Goal: Navigation & Orientation: Find specific page/section

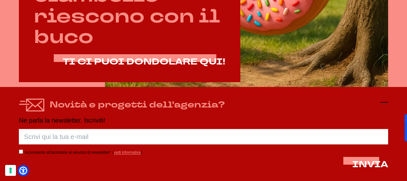
click at [383, 100] on icon at bounding box center [385, 102] width 8 height 8
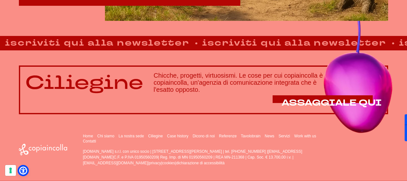
scroll to position [409, 0]
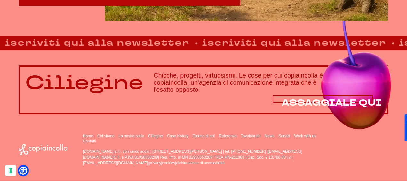
click at [300, 101] on span "ASSAGGIALE QUI" at bounding box center [332, 103] width 100 height 12
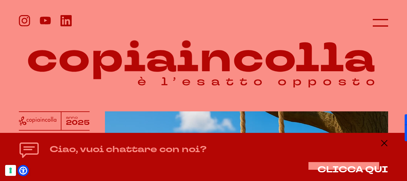
scroll to position [0, 0]
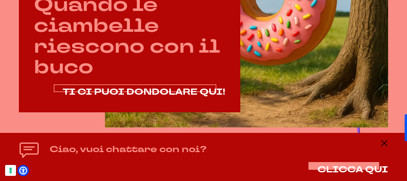
click at [164, 92] on span "TI CI PUOI DONDOLARE QUI!" at bounding box center [144, 92] width 163 height 12
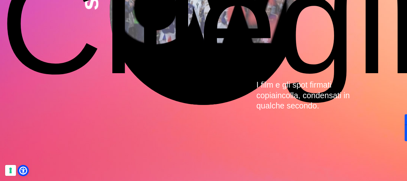
scroll to position [1428, 0]
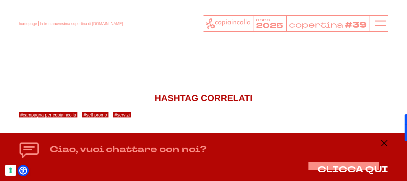
scroll to position [1117, 0]
click at [101, 37] on link "Scopri i nostri progetti" at bounding box center [100, 19] width 163 height 35
click at [211, 37] on link "Scopri Tavolobrain" at bounding box center [216, 19] width 141 height 35
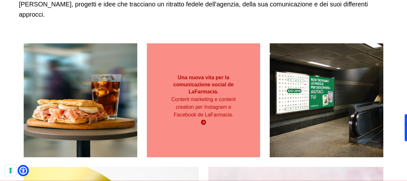
scroll to position [100, 0]
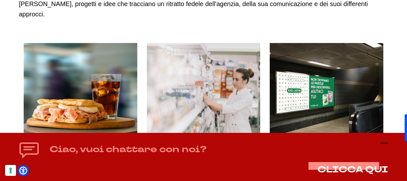
click at [383, 142] on icon at bounding box center [385, 143] width 8 height 8
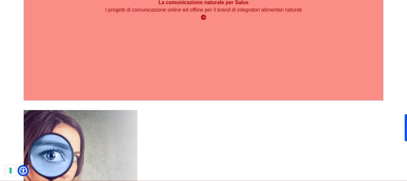
scroll to position [1286, 0]
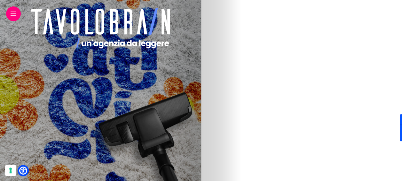
scroll to position [1409, 0]
click at [191, 28] on img at bounding box center [100, 36] width 181 height 62
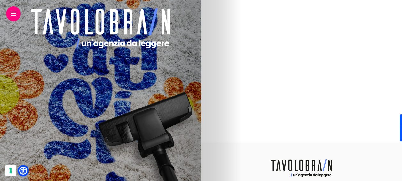
scroll to position [1569, 0]
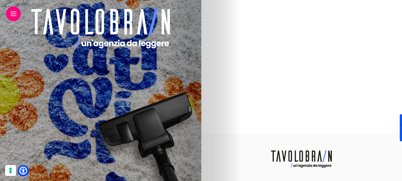
click at [191, 69] on img at bounding box center [100, 76] width 181 height 62
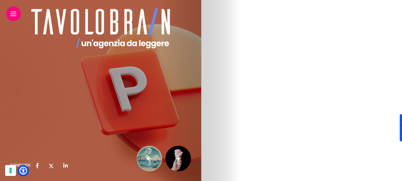
scroll to position [1601, 0]
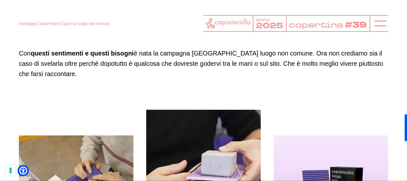
scroll to position [1209, 0]
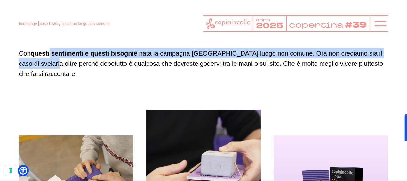
drag, startPoint x: 56, startPoint y: 74, endPoint x: 135, endPoint y: 79, distance: 79.6
click at [126, 79] on p "Con questi sentimenti e questi bisogni è nata la campagna copiaincolla luogo no…" at bounding box center [204, 63] width 370 height 31
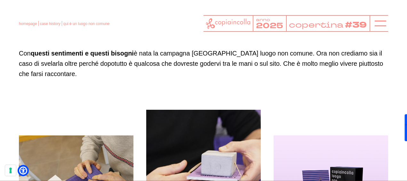
click at [245, 79] on p "Con questi sentimenti e questi bisogni è nata la campagna copiaincolla luogo no…" at bounding box center [204, 63] width 370 height 31
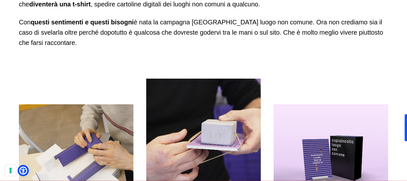
click at [207, 127] on img at bounding box center [203, 135] width 115 height 115
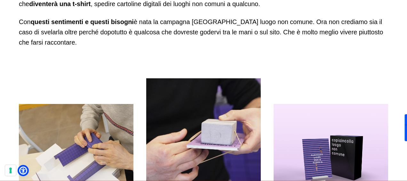
scroll to position [1241, 0]
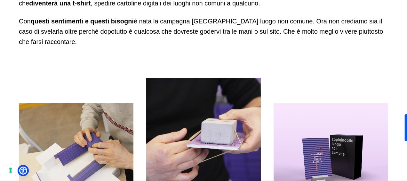
click at [351, 143] on img at bounding box center [331, 160] width 115 height 115
click at [325, 161] on img at bounding box center [331, 160] width 115 height 115
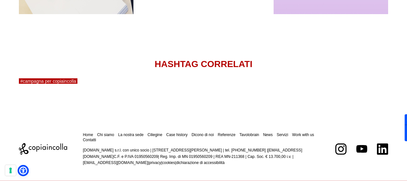
scroll to position [1465, 0]
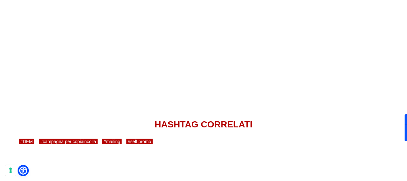
scroll to position [1504, 0]
